Goal: Navigation & Orientation: Understand site structure

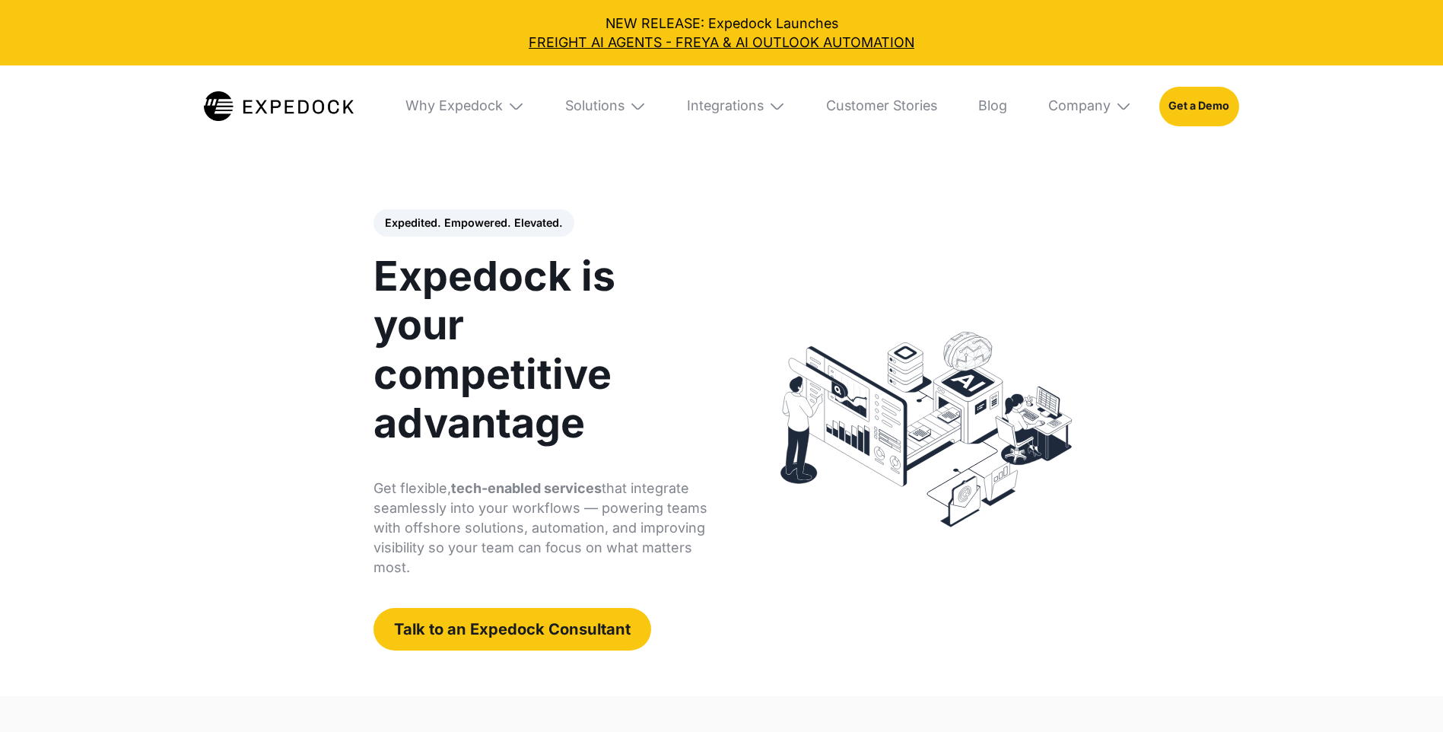
select select
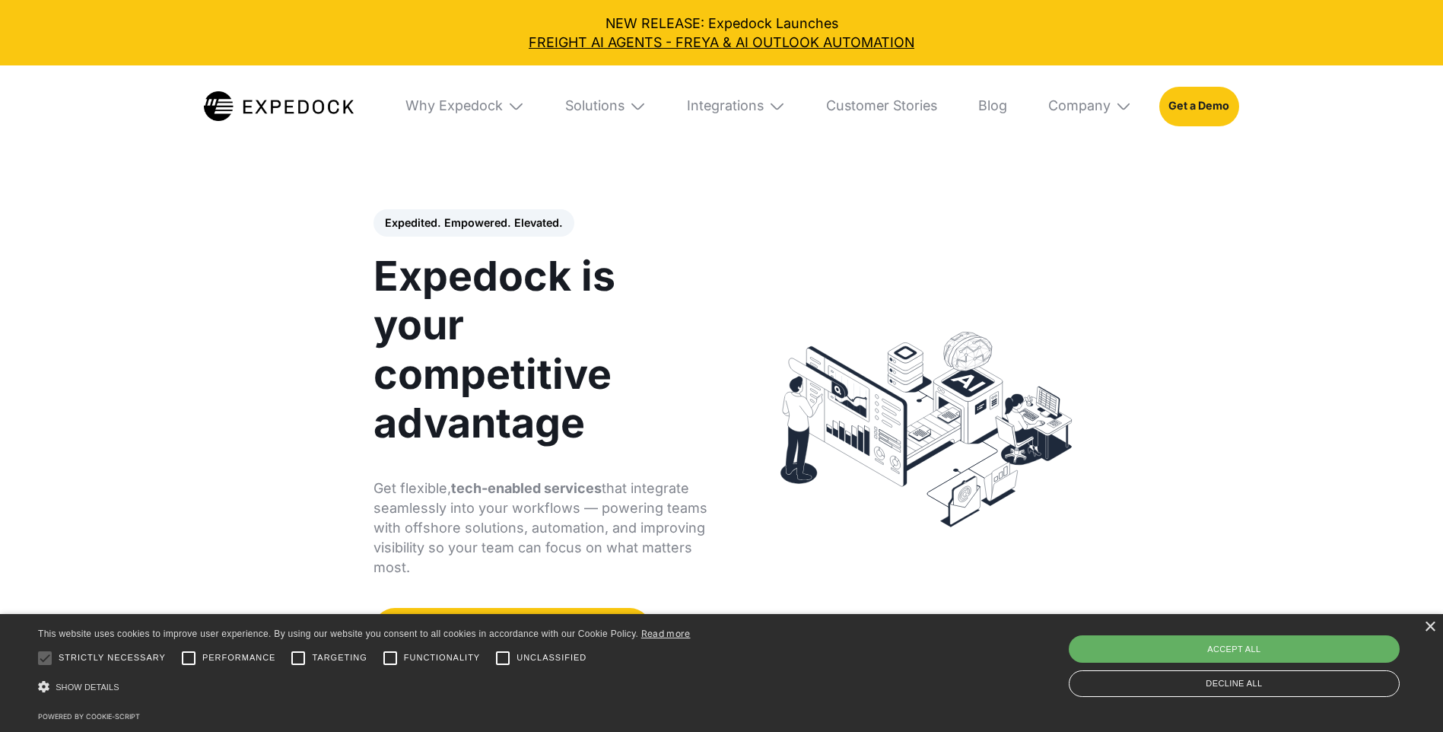
click at [1233, 652] on div "Accept all" at bounding box center [1233, 648] width 331 height 27
checkbox input "true"
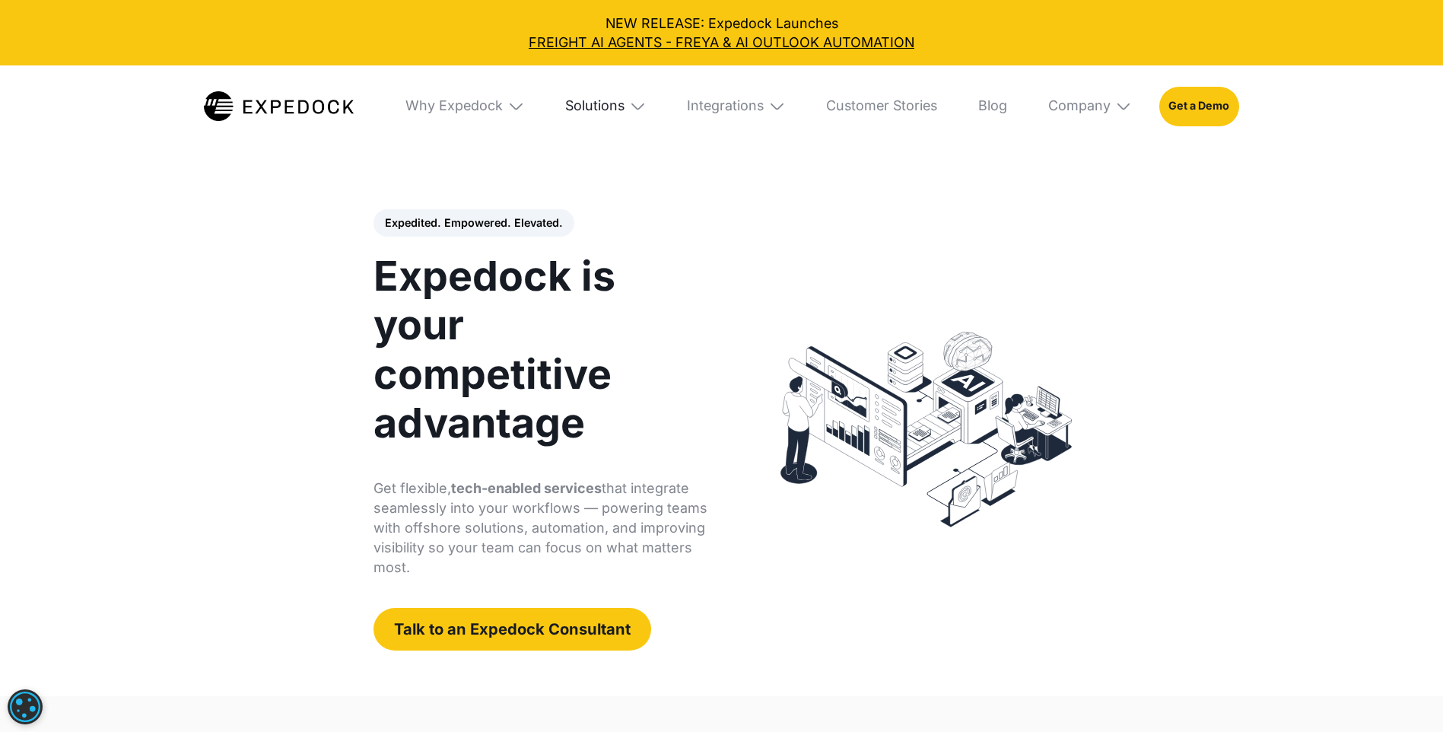
click at [581, 103] on div "Solutions" at bounding box center [594, 105] width 59 height 17
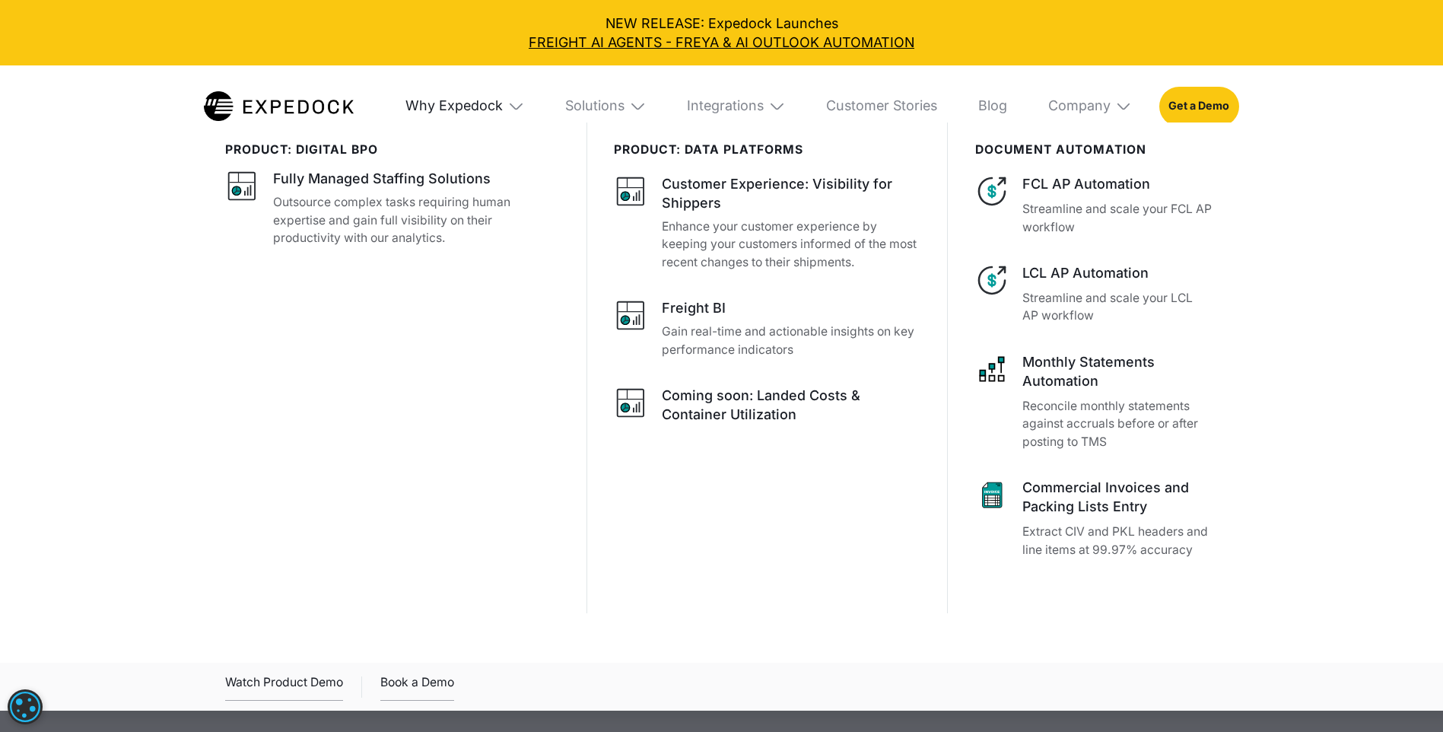
click at [457, 106] on div "Why Expedock" at bounding box center [453, 105] width 97 height 17
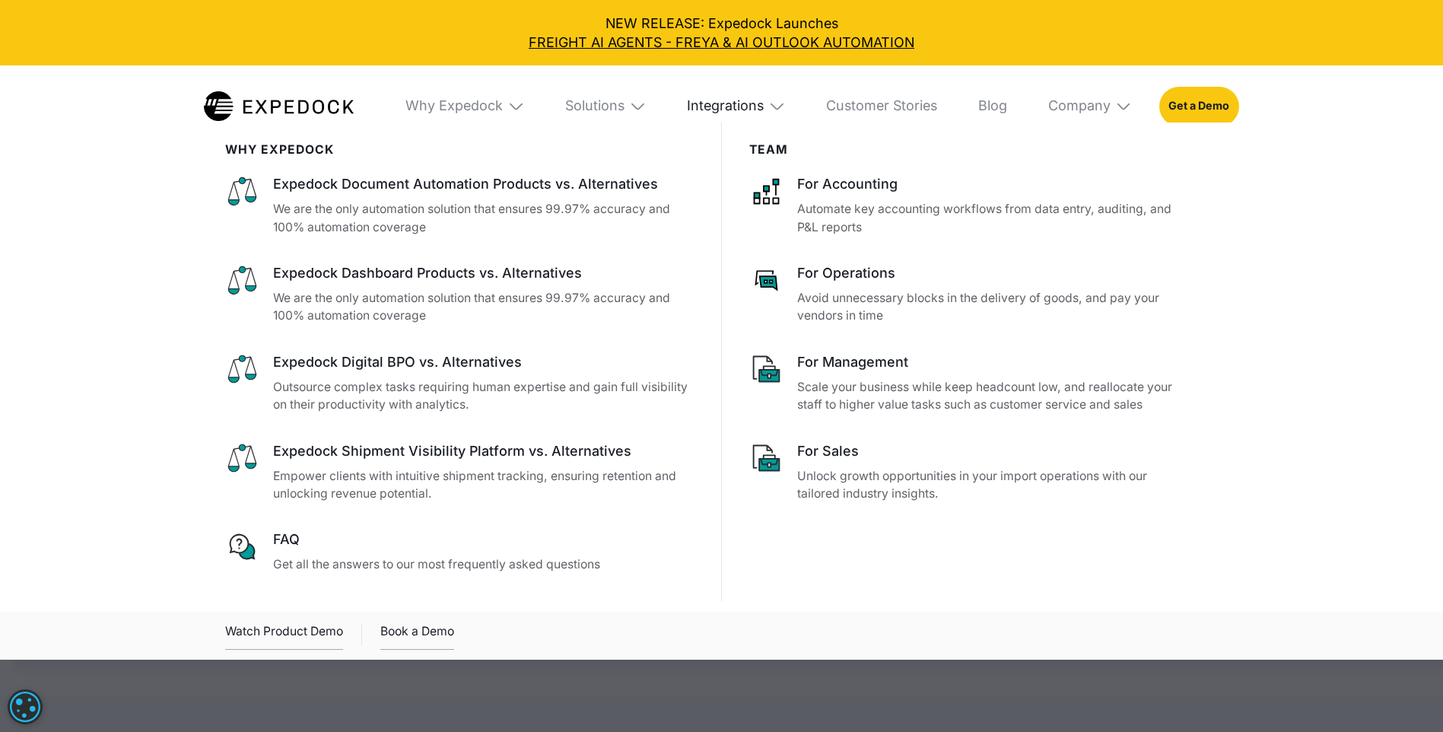
click at [720, 108] on div "Integrations" at bounding box center [725, 105] width 77 height 17
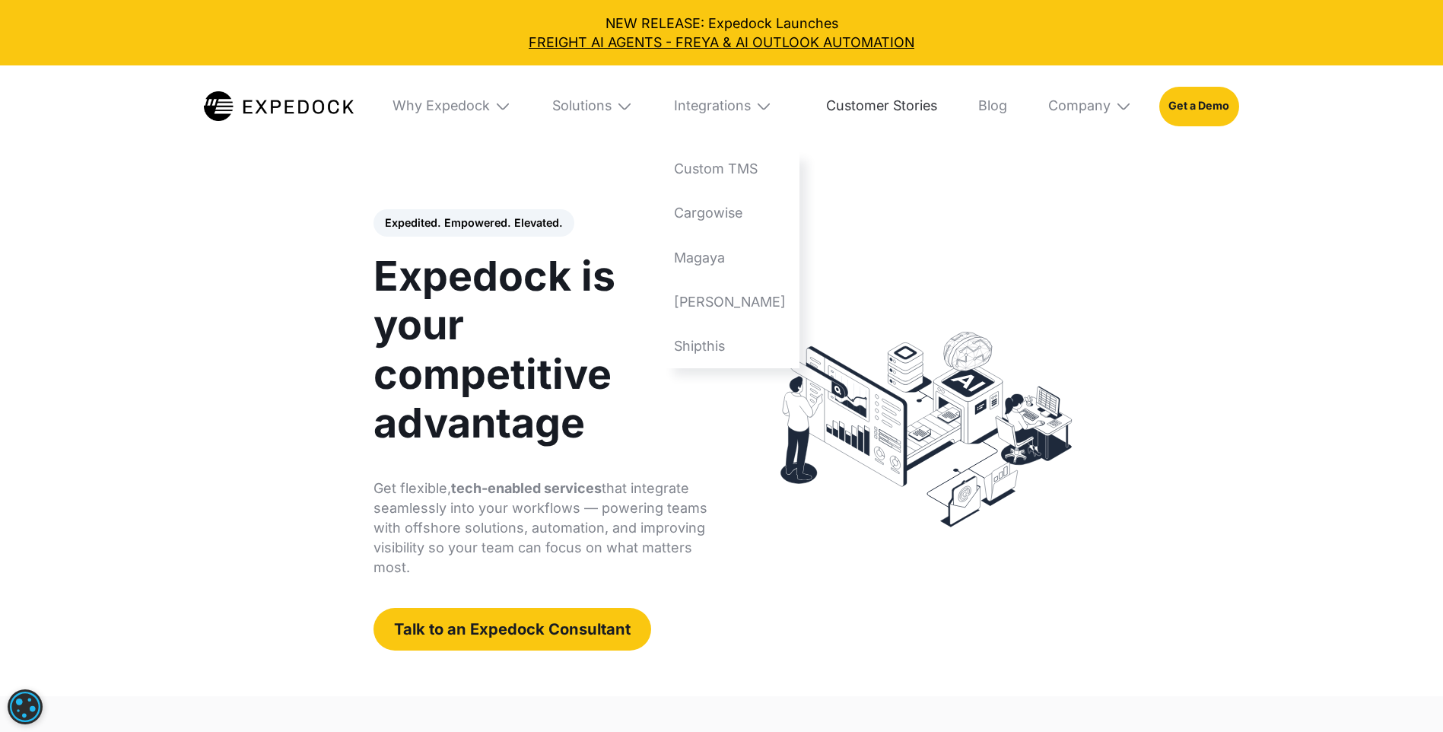
click at [914, 103] on link "Customer Stories" at bounding box center [881, 105] width 138 height 81
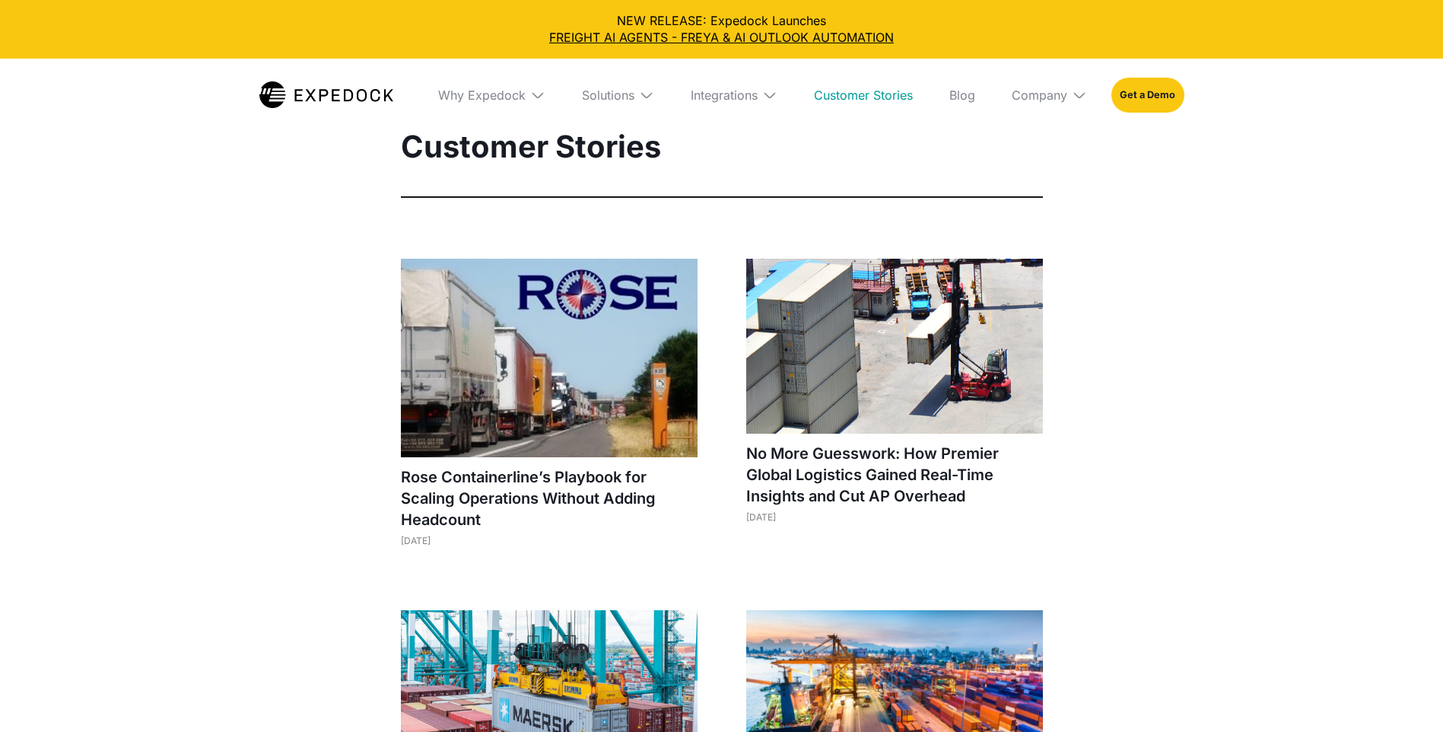
select select
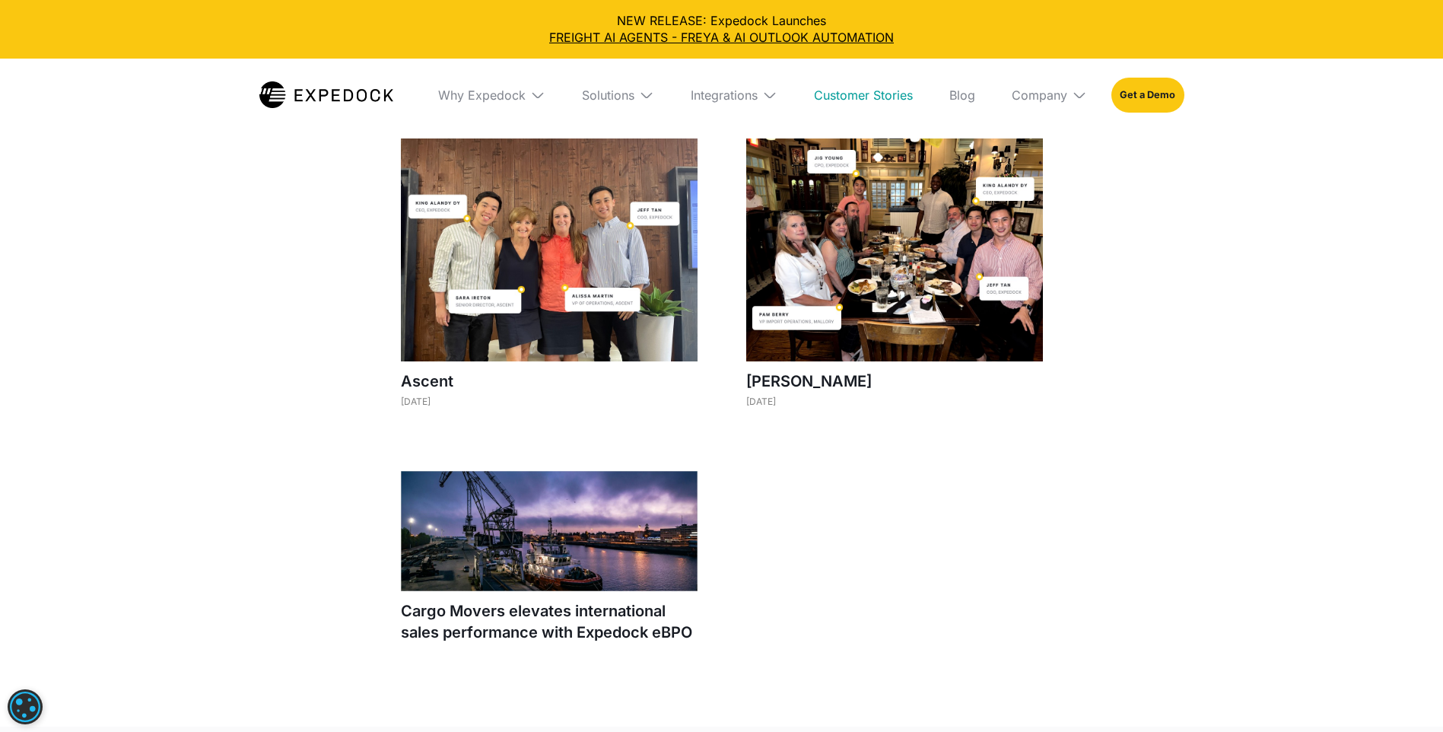
scroll to position [1597, 0]
